Goal: Task Accomplishment & Management: Manage account settings

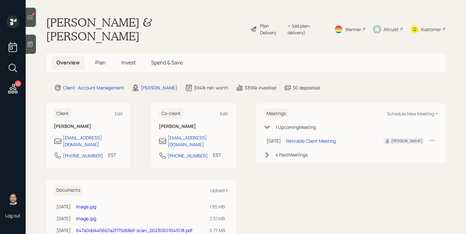
click at [126, 59] on span "Invest" at bounding box center [128, 62] width 14 height 7
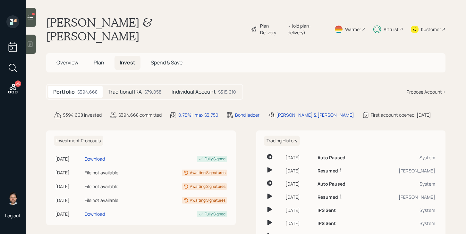
click at [197, 89] on h5 "Individual Account" at bounding box center [194, 92] width 44 height 6
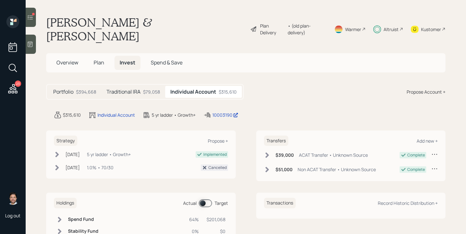
click at [102, 59] on span "Plan" at bounding box center [99, 62] width 11 height 7
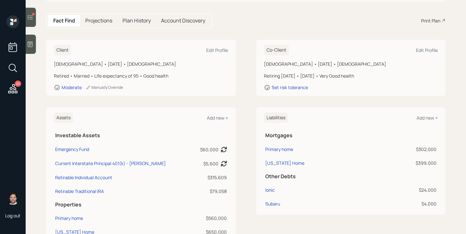
scroll to position [76, 0]
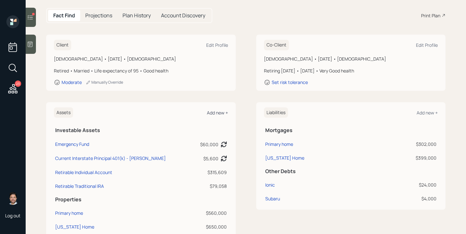
click at [222, 110] on div "Add new +" at bounding box center [217, 113] width 21 height 6
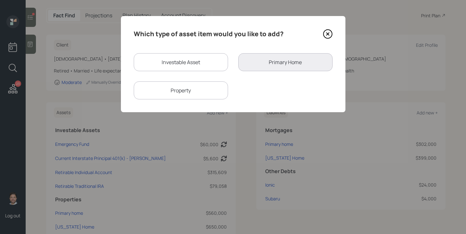
click at [208, 64] on div "Investable Asset" at bounding box center [181, 62] width 94 height 18
select select "taxable"
select select "balanced"
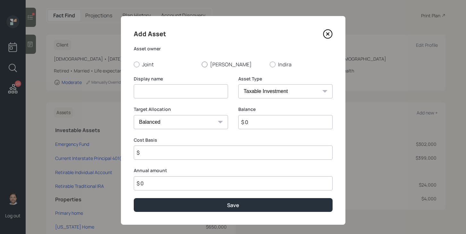
click at [212, 61] on label "Todd" at bounding box center [233, 64] width 63 height 7
click at [202, 64] on input "Todd" at bounding box center [201, 64] width 0 height 0
radio input "true"
click at [195, 86] on input at bounding box center [181, 91] width 94 height 14
type input "Proceeds from home sale"
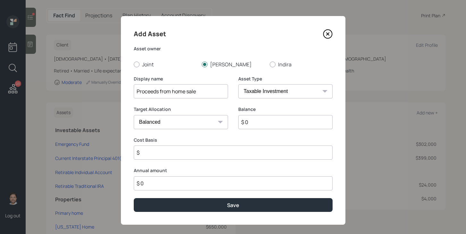
click at [291, 89] on select "SEP IRA IRA Roth IRA 401(k) Roth 401(k) 403(b) Roth 403(b) 457(b) Roth 457(b) H…" at bounding box center [285, 91] width 94 height 14
click at [238, 84] on select "SEP IRA IRA Roth IRA 401(k) Roth 401(k) 403(b) Roth 403(b) 457(b) Roth 457(b) H…" at bounding box center [285, 91] width 94 height 14
click at [268, 123] on input "$ 0" at bounding box center [285, 122] width 94 height 14
click at [296, 89] on select "SEP IRA IRA Roth IRA 401(k) Roth 401(k) 403(b) Roth 403(b) 457(b) Roth 457(b) H…" at bounding box center [285, 91] width 94 height 14
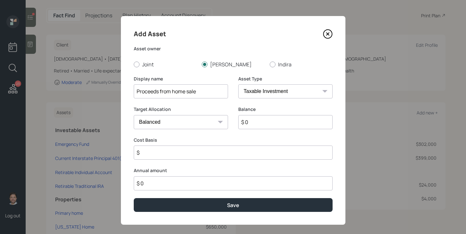
select select "cash"
click at [238, 84] on select "SEP IRA IRA Roth IRA 401(k) Roth 401(k) 403(b) Roth 403(b) 457(b) Roth 457(b) H…" at bounding box center [285, 91] width 94 height 14
type input "$"
click at [271, 119] on input "$ 0" at bounding box center [233, 122] width 199 height 14
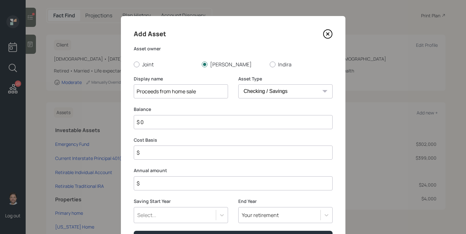
click at [271, 119] on input "$ 0" at bounding box center [233, 122] width 199 height 14
type input "$ 2"
type input "$ 20"
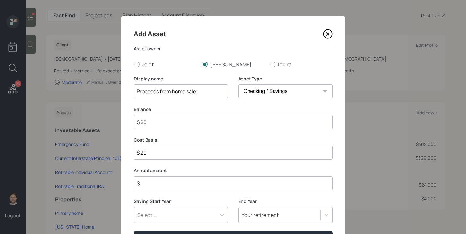
type input "$ 200"
type input "$ 2,000"
type input "$ 20,000"
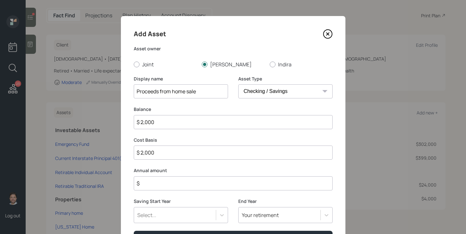
type input "$ 20,000"
type input "$ 200,000"
click at [261, 182] on input "$" at bounding box center [233, 183] width 199 height 14
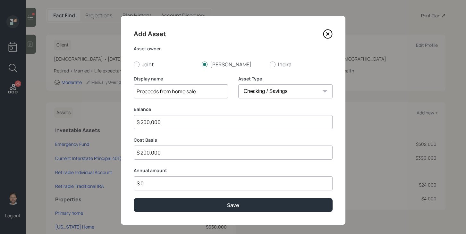
type input "$ 0"
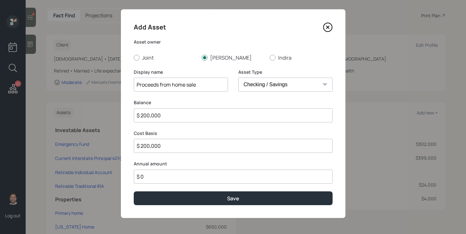
scroll to position [7, 0]
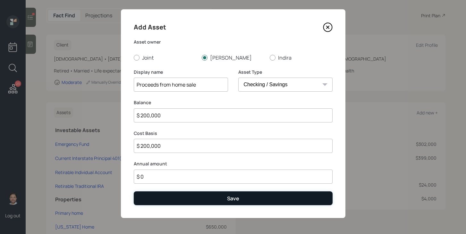
click at [256, 195] on button "Save" at bounding box center [233, 198] width 199 height 14
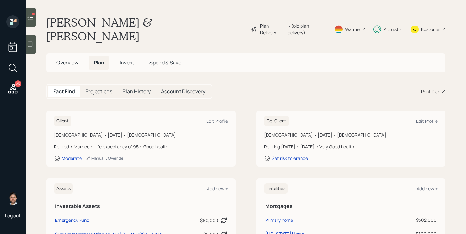
click at [129, 59] on span "Invest" at bounding box center [127, 62] width 14 height 7
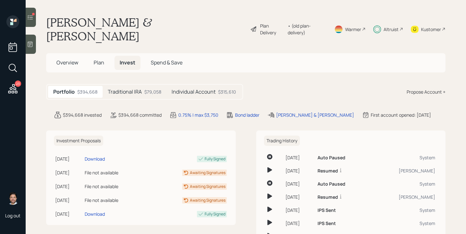
click at [220, 89] on div "$315,610" at bounding box center [227, 92] width 18 height 7
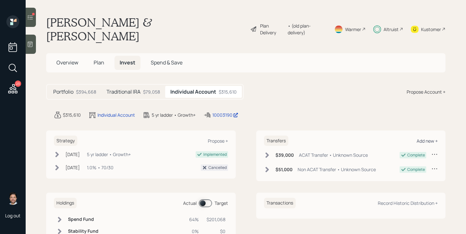
click at [433, 138] on div "Add new +" at bounding box center [427, 141] width 21 height 6
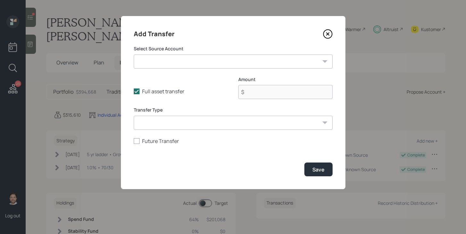
click at [222, 61] on select "Emergency Fund ($60,000 | Emergency Fund) Current Interstate Principal 401(k) -…" at bounding box center [233, 62] width 199 height 14
select select "a78f5920-0c39-4ba7-879e-bf13f797c6b9"
click at [134, 55] on select "Emergency Fund ($60,000 | Emergency Fund) Current Interstate Principal 401(k) -…" at bounding box center [233, 62] width 199 height 14
type input "$ 200,000"
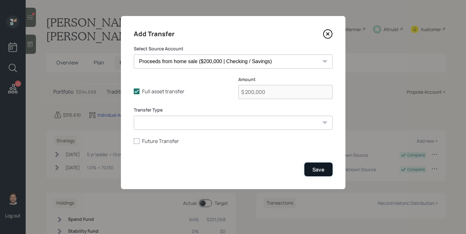
click at [323, 173] on div "Save" at bounding box center [318, 169] width 12 height 7
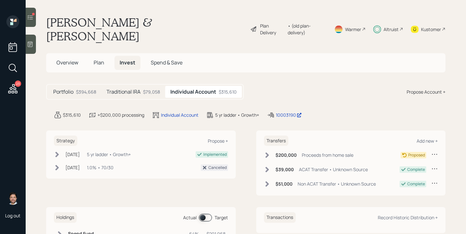
click at [267, 153] on icon at bounding box center [267, 155] width 4 height 5
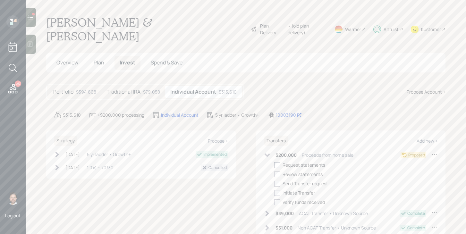
click at [277, 162] on div at bounding box center [277, 165] width 6 height 6
click at [274, 165] on input "checkbox" at bounding box center [274, 165] width 0 height 0
checkbox input "true"
click at [277, 172] on div at bounding box center [277, 175] width 6 height 6
click at [274, 174] on input "checkbox" at bounding box center [274, 174] width 0 height 0
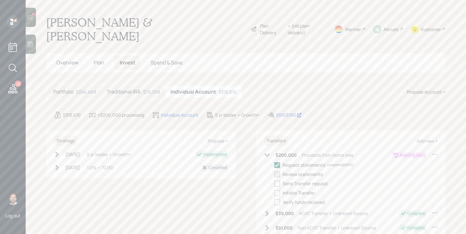
checkbox input "true"
click at [277, 181] on div at bounding box center [277, 184] width 6 height 6
click at [274, 183] on input "checkbox" at bounding box center [274, 183] width 0 height 0
checkbox input "true"
click at [277, 190] on div at bounding box center [277, 193] width 6 height 6
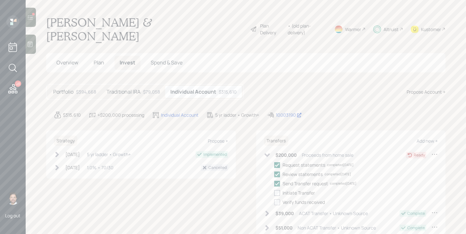
click at [274, 193] on input "checkbox" at bounding box center [274, 193] width 0 height 0
checkbox input "true"
click at [265, 152] on icon at bounding box center [267, 155] width 6 height 6
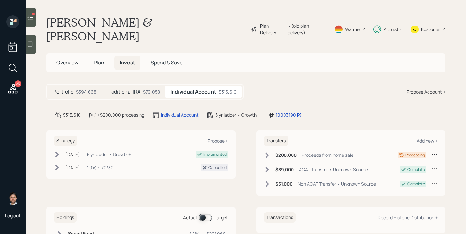
click at [28, 18] on icon at bounding box center [30, 17] width 5 height 4
click at [32, 19] on icon at bounding box center [30, 17] width 6 height 6
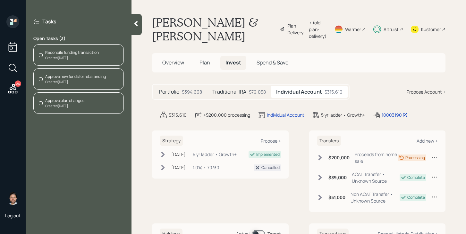
click at [73, 104] on div "Created [DATE]" at bounding box center [64, 106] width 39 height 5
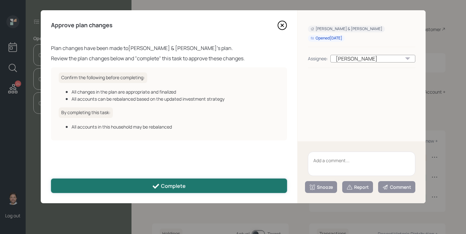
click at [160, 186] on icon at bounding box center [156, 187] width 8 height 8
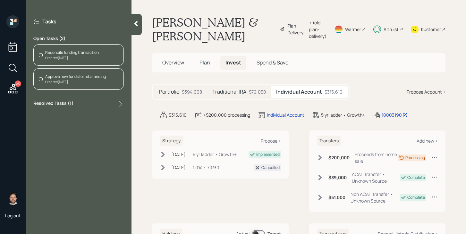
click at [86, 61] on div "Reconcile funding transaction Created [DATE]" at bounding box center [78, 54] width 90 height 21
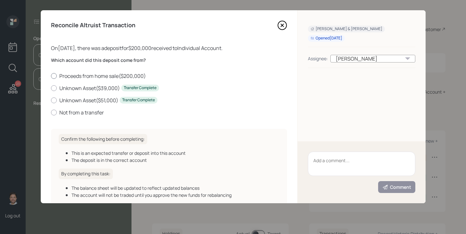
click at [67, 76] on label "Proceeds from home sale ( $200,000 )" at bounding box center [169, 75] width 236 height 7
click at [51, 76] on input "Proceeds from home sale ( $200,000 )" at bounding box center [51, 76] width 0 height 0
radio input "true"
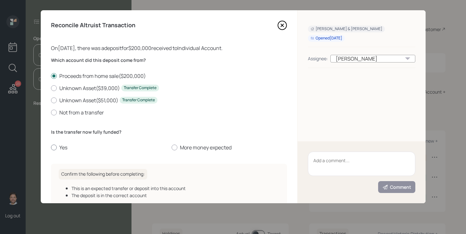
click at [55, 148] on div at bounding box center [54, 148] width 6 height 6
click at [51, 148] on input "Yes" at bounding box center [51, 148] width 0 height 0
radio input "true"
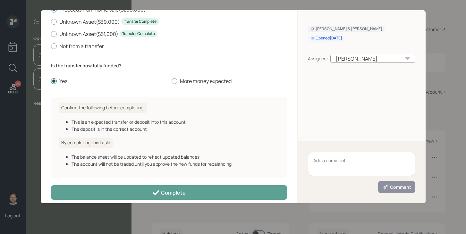
scroll to position [73, 0]
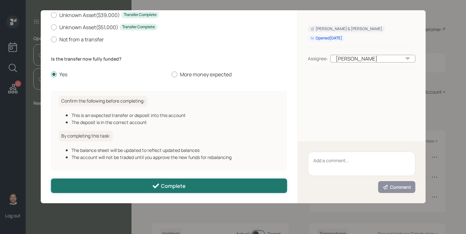
click at [147, 186] on button "Complete" at bounding box center [169, 186] width 236 height 14
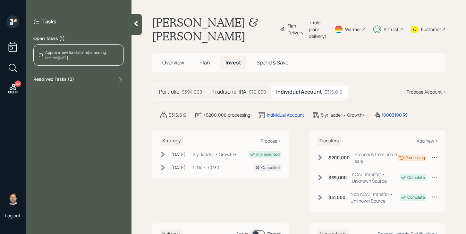
click at [89, 63] on div "Approve new funds for rebalancing Created [DATE]" at bounding box center [78, 54] width 90 height 21
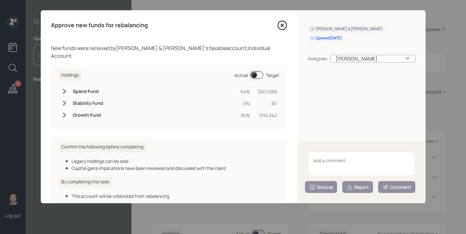
click at [256, 71] on span at bounding box center [256, 75] width 13 height 8
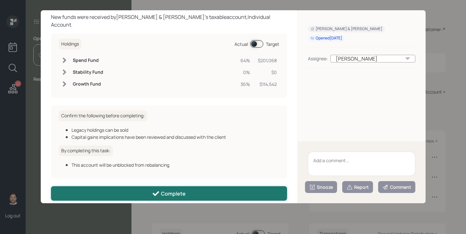
click at [190, 187] on button "Complete" at bounding box center [169, 193] width 236 height 14
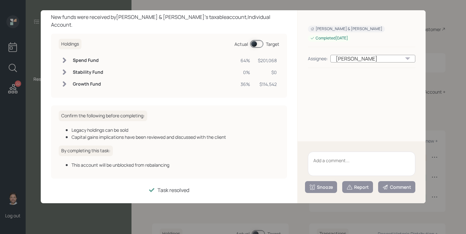
scroll to position [24, 0]
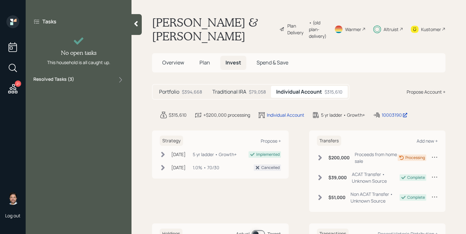
click at [134, 23] on icon at bounding box center [136, 24] width 6 height 6
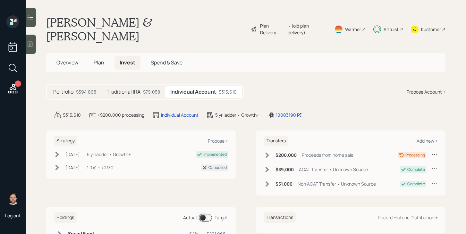
click at [13, 89] on icon at bounding box center [13, 89] width 12 height 12
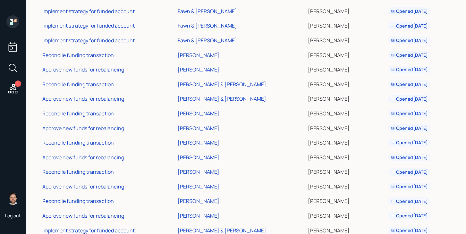
scroll to position [126, 0]
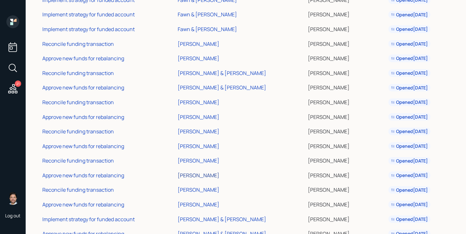
click at [211, 177] on div "[PERSON_NAME]" at bounding box center [199, 175] width 42 height 7
